Goal: Task Accomplishment & Management: Manage account settings

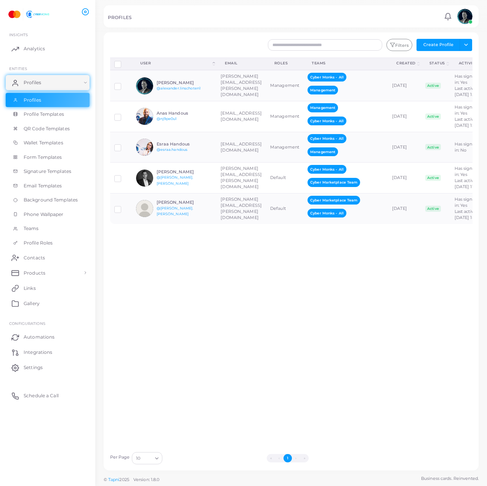
click at [275, 335] on div "Disconnect Profiles Delete Profile Show Selections Download QRs User (Click to …" at bounding box center [291, 253] width 371 height 391
click at [53, 369] on link "Settings" at bounding box center [48, 367] width 84 height 15
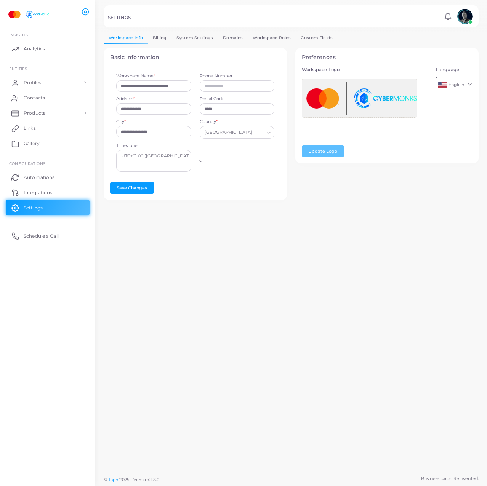
click at [183, 243] on div "**********" at bounding box center [291, 236] width 392 height 472
click at [158, 36] on link "Billing" at bounding box center [160, 37] width 24 height 11
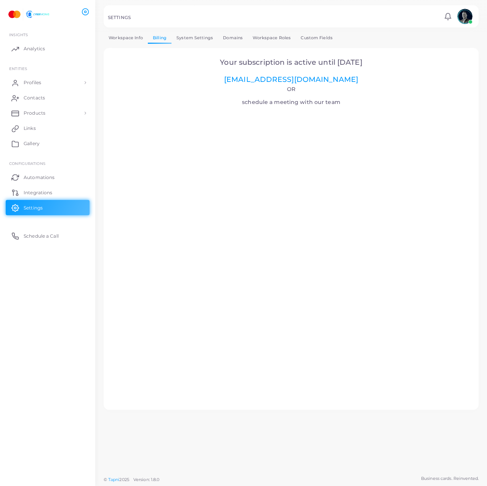
click at [191, 42] on link "System Settings" at bounding box center [195, 37] width 46 height 11
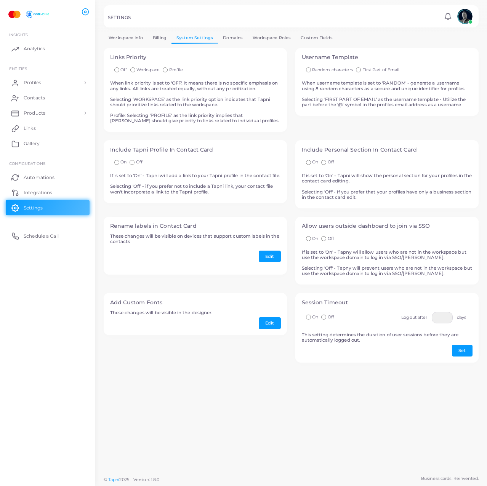
click at [162, 42] on link "Billing" at bounding box center [160, 37] width 24 height 11
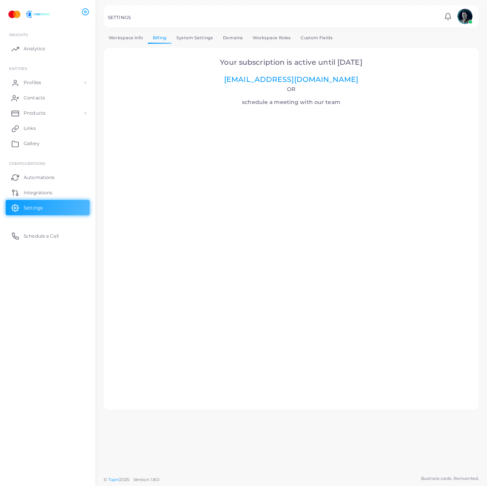
click at [236, 36] on link "Domains" at bounding box center [233, 37] width 30 height 11
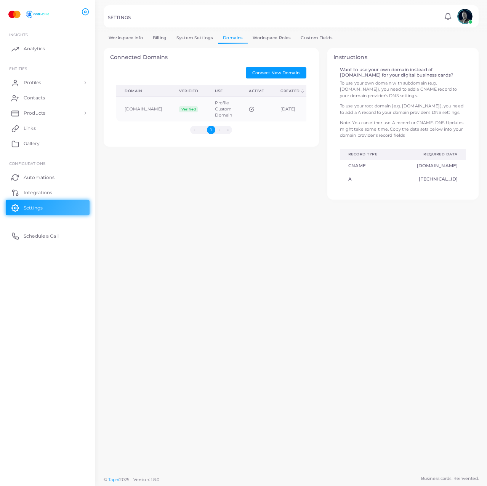
click at [273, 37] on link "Workspace Roles" at bounding box center [272, 37] width 48 height 11
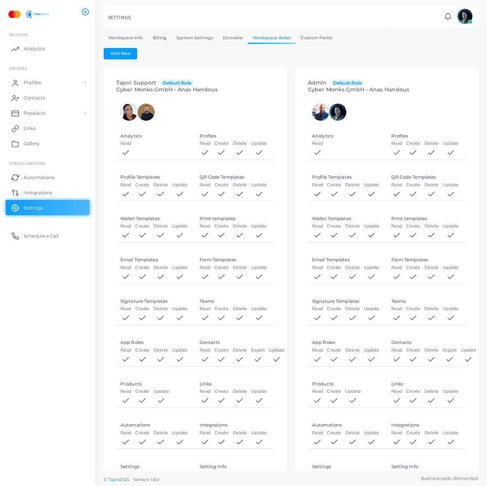
click at [305, 41] on link "Custom Fields" at bounding box center [317, 37] width 42 height 11
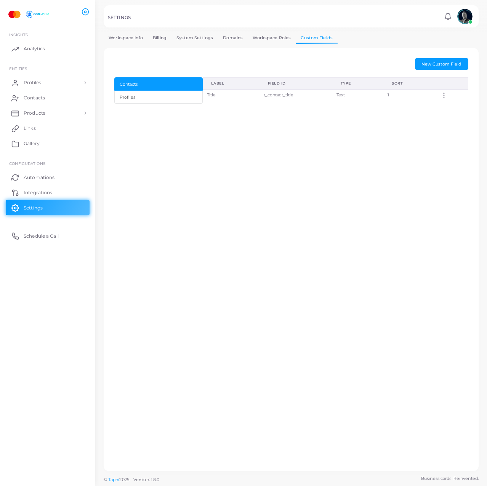
click at [127, 38] on link "Workspace Info" at bounding box center [126, 37] width 44 height 11
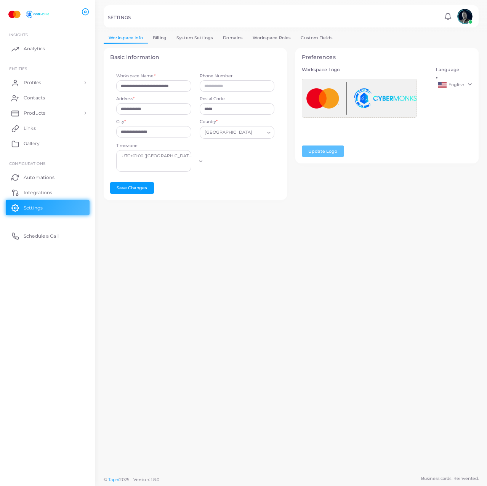
click at [162, 40] on link "Billing" at bounding box center [160, 37] width 24 height 11
